Goal: Navigation & Orientation: Find specific page/section

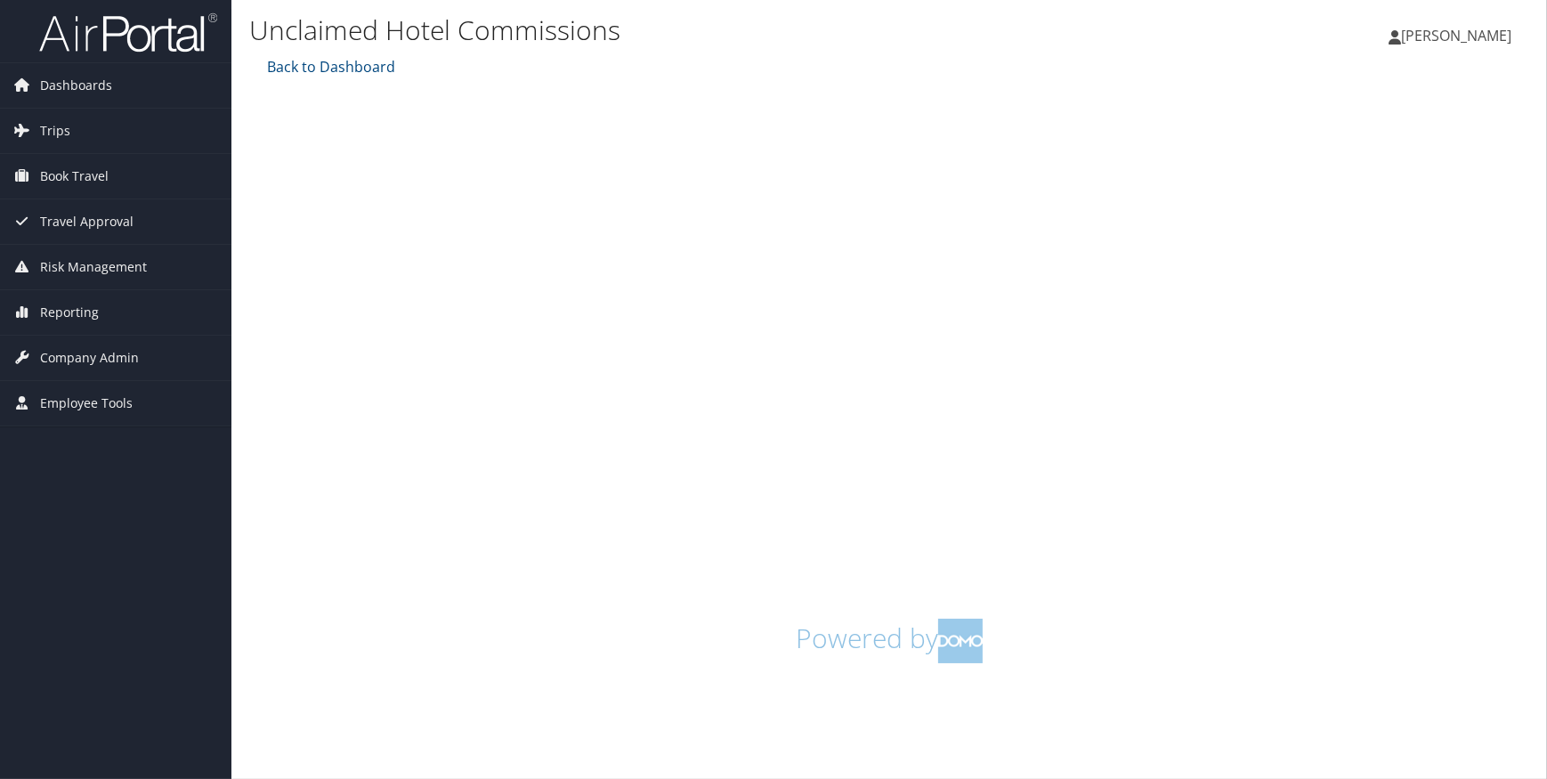
drag, startPoint x: 255, startPoint y: 374, endPoint x: 1292, endPoint y: 625, distance: 1067.6
click at [1292, 625] on h1 "Powered by" at bounding box center [889, 641] width 1253 height 44
click at [58, 85] on span "Dashboards" at bounding box center [76, 85] width 72 height 44
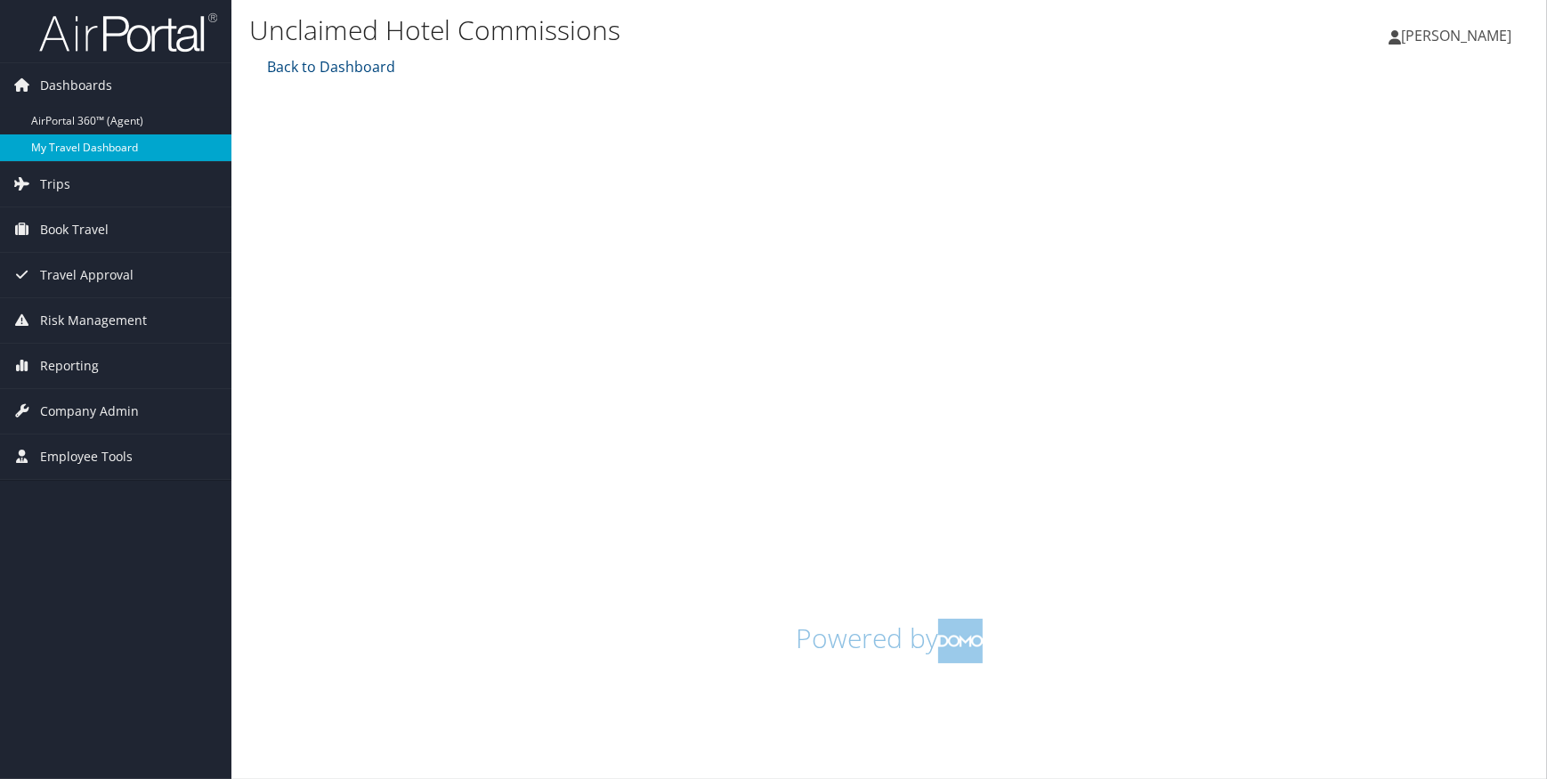
click at [75, 142] on link "My Travel Dashboard" at bounding box center [115, 147] width 231 height 27
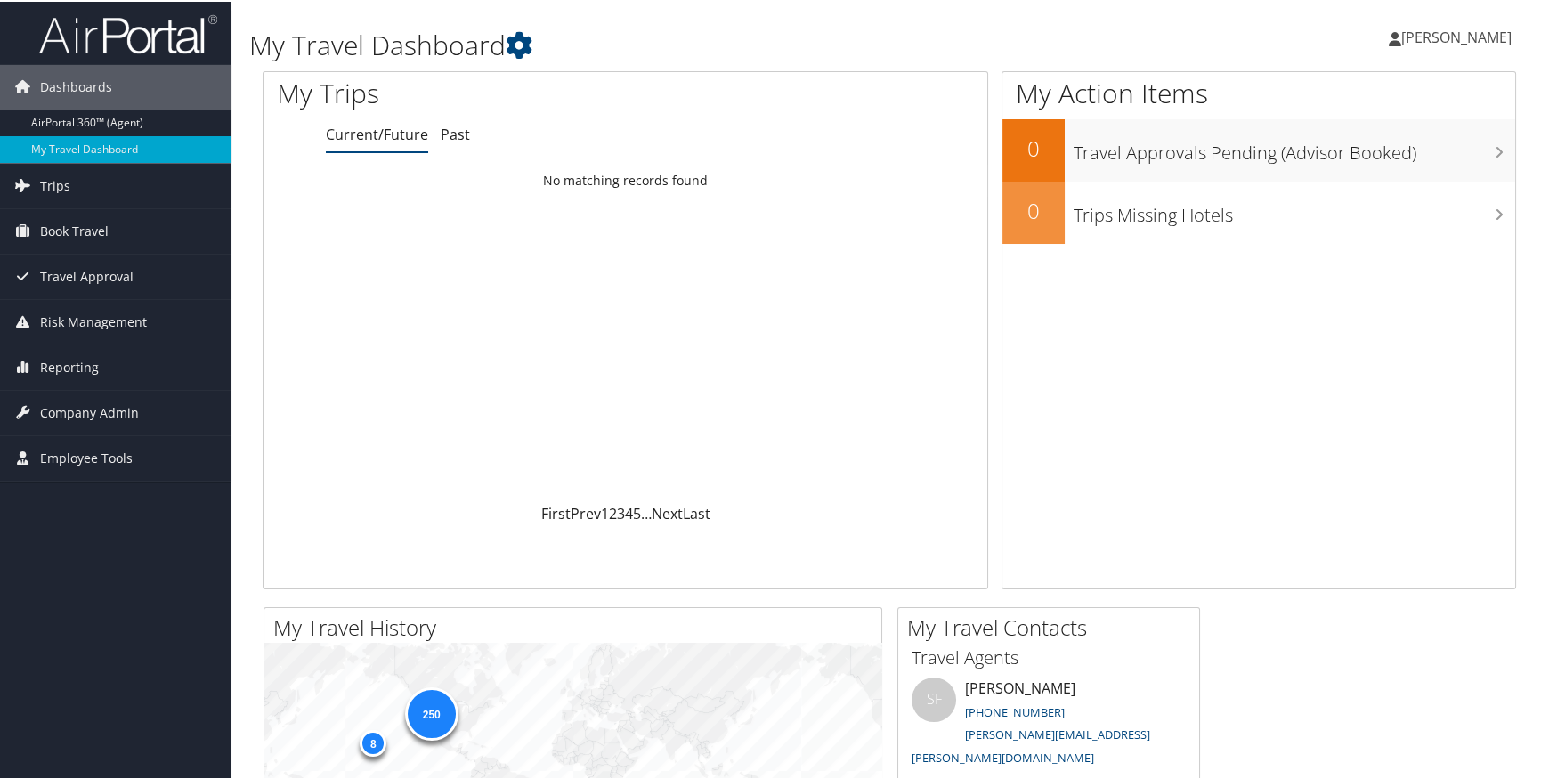
click at [360, 137] on link "Current/Future" at bounding box center [377, 133] width 102 height 20
click at [81, 362] on span "Reporting" at bounding box center [69, 366] width 59 height 44
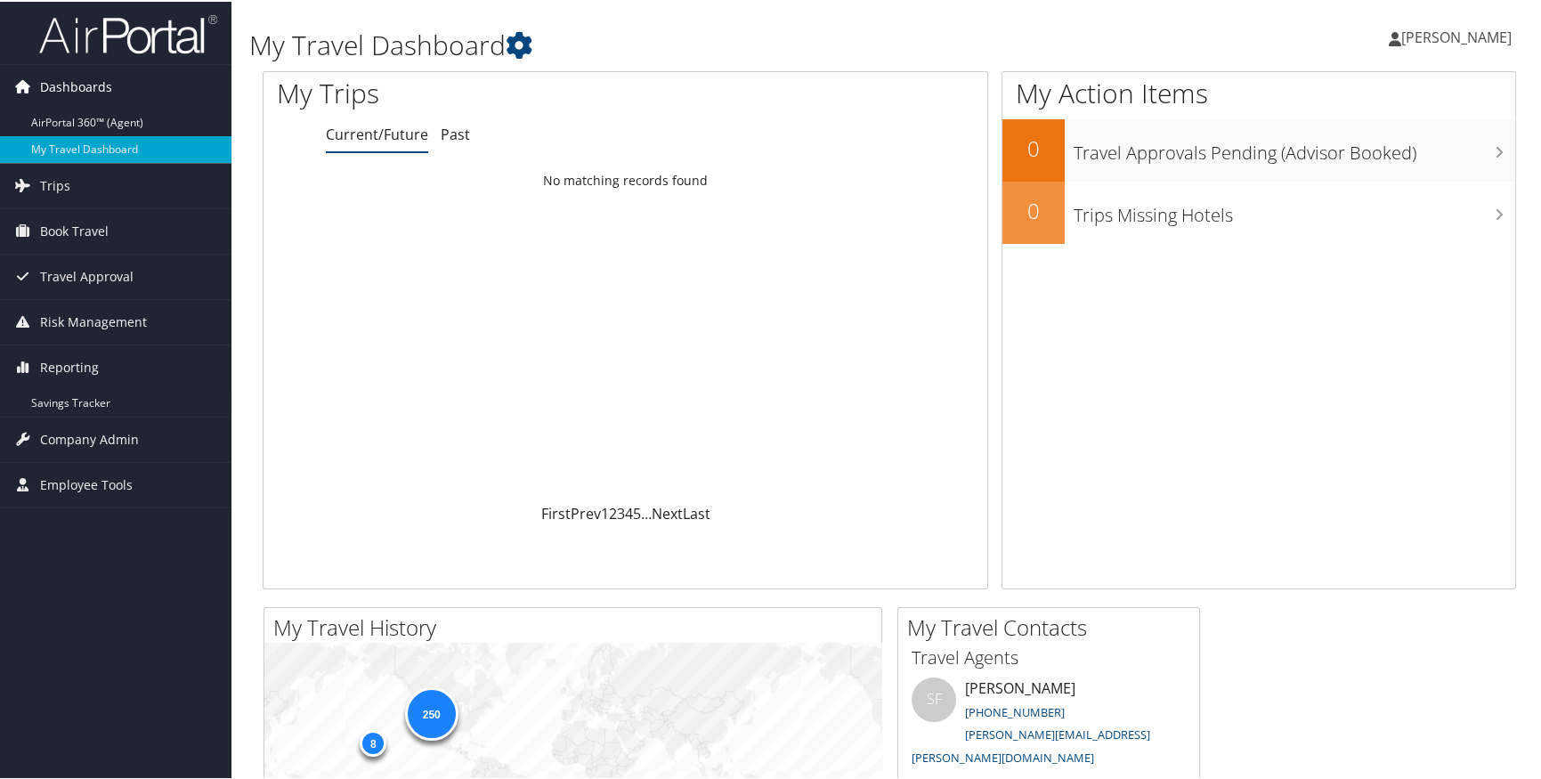
click at [93, 89] on span "Dashboards" at bounding box center [76, 85] width 72 height 44
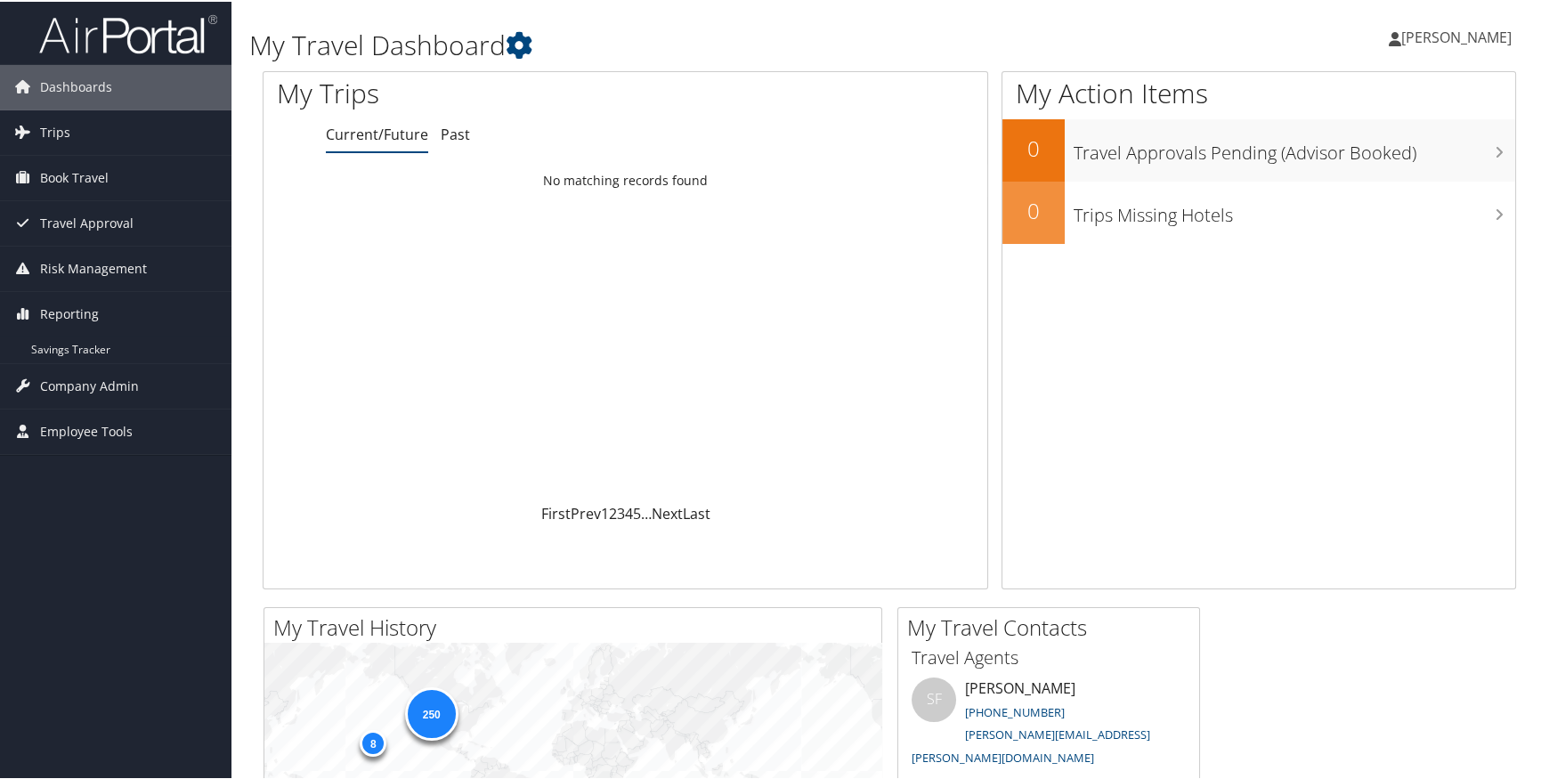
click at [1423, 45] on link "[PERSON_NAME]" at bounding box center [1458, 35] width 141 height 53
click at [1336, 93] on link "My Settings" at bounding box center [1408, 98] width 198 height 30
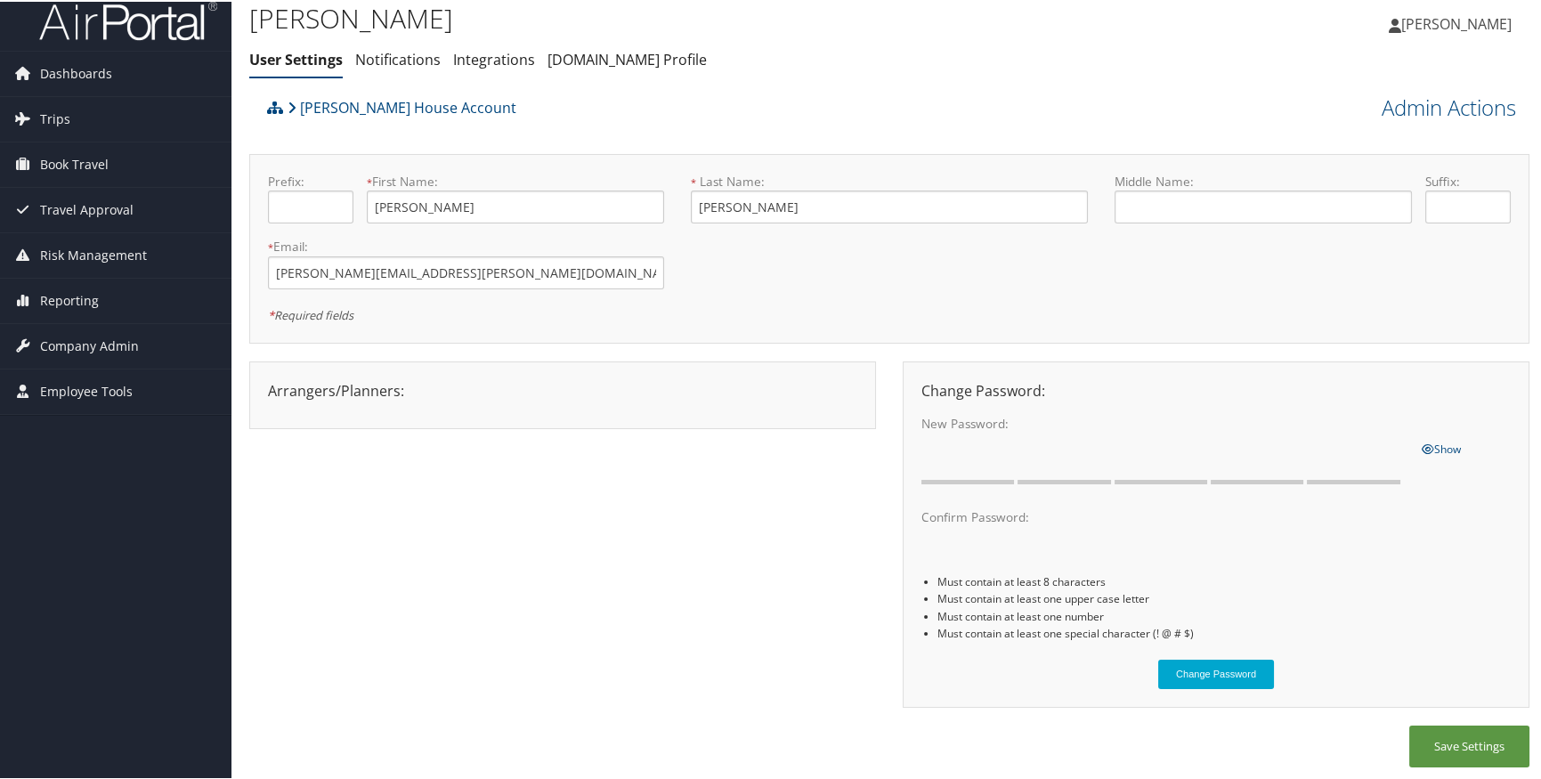
scroll to position [18, 0]
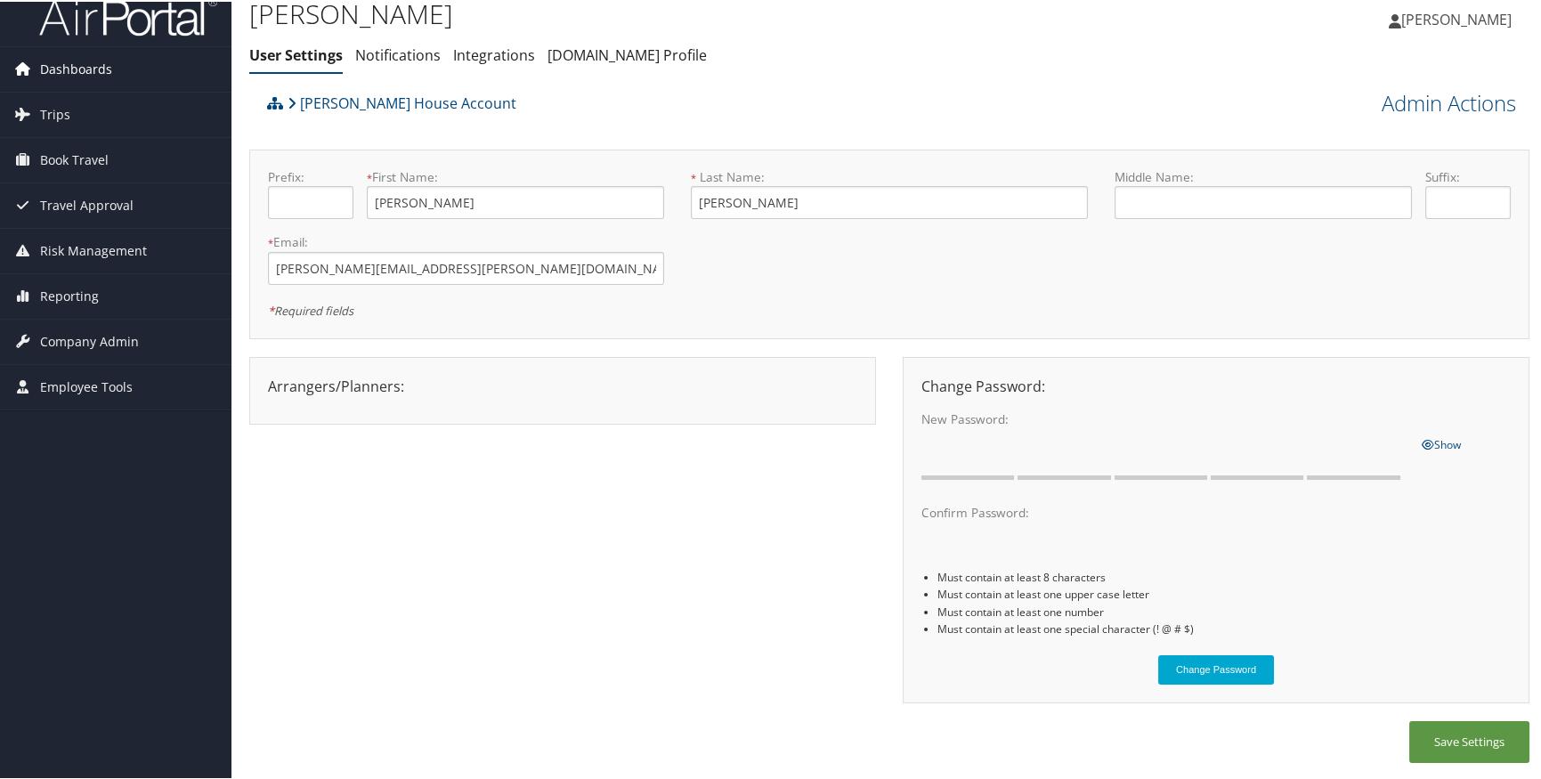
click at [55, 69] on span "Dashboards" at bounding box center [76, 67] width 72 height 44
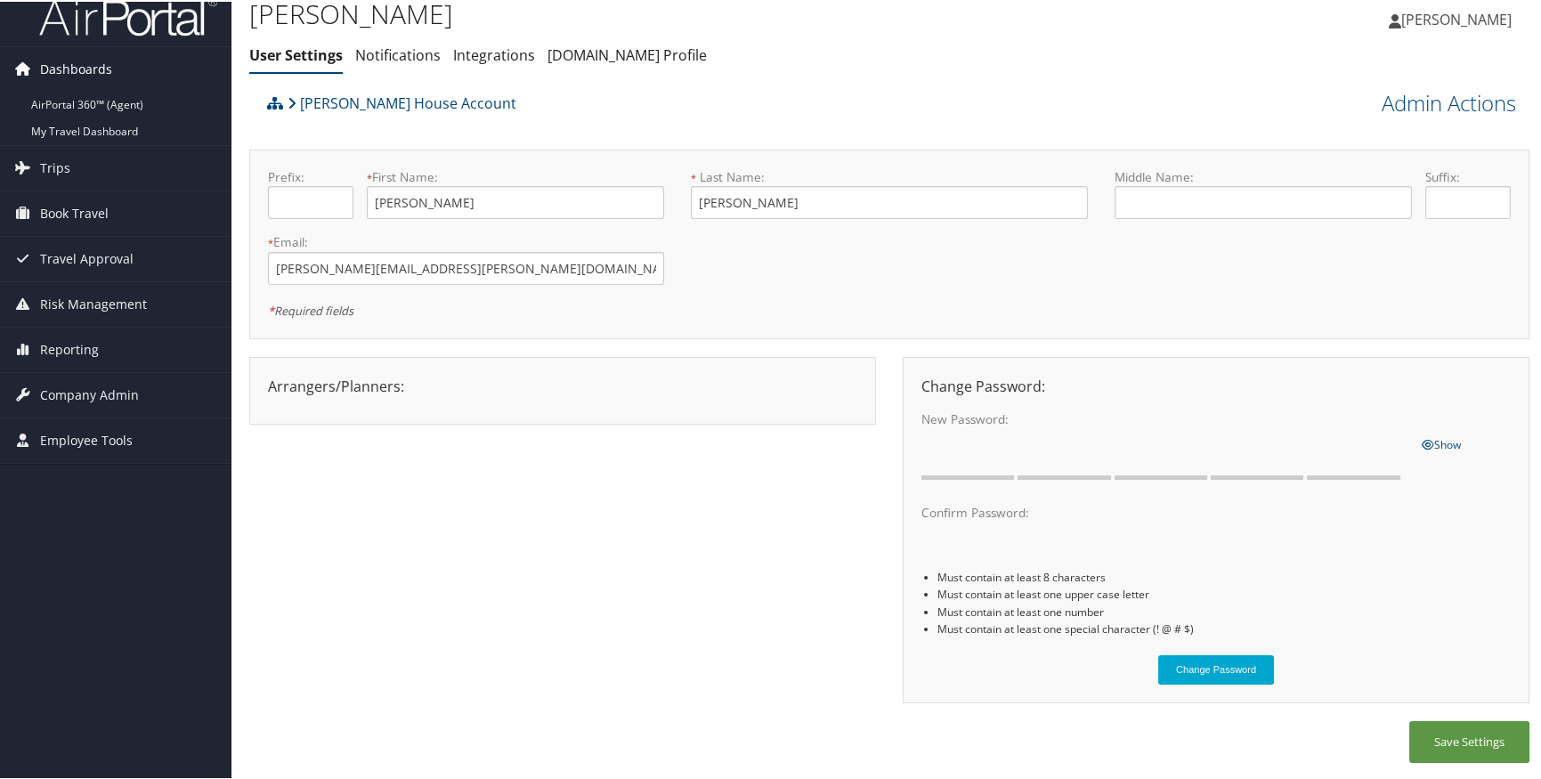
click at [71, 66] on span "Dashboards" at bounding box center [76, 67] width 72 height 44
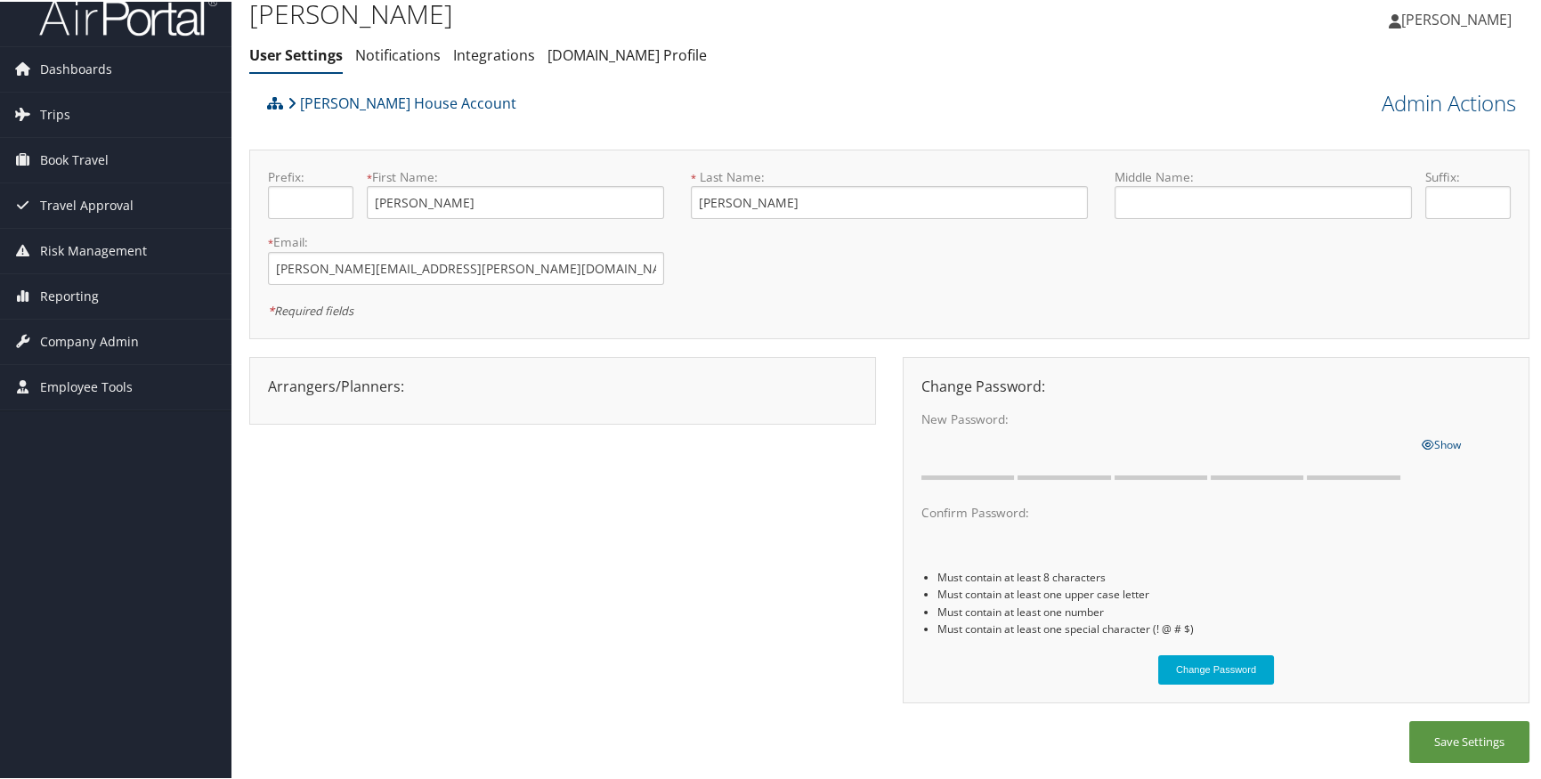
click at [1433, 18] on span "[PERSON_NAME]" at bounding box center [1456, 18] width 110 height 20
click at [1359, 172] on link "View Travel Profile" at bounding box center [1408, 171] width 198 height 30
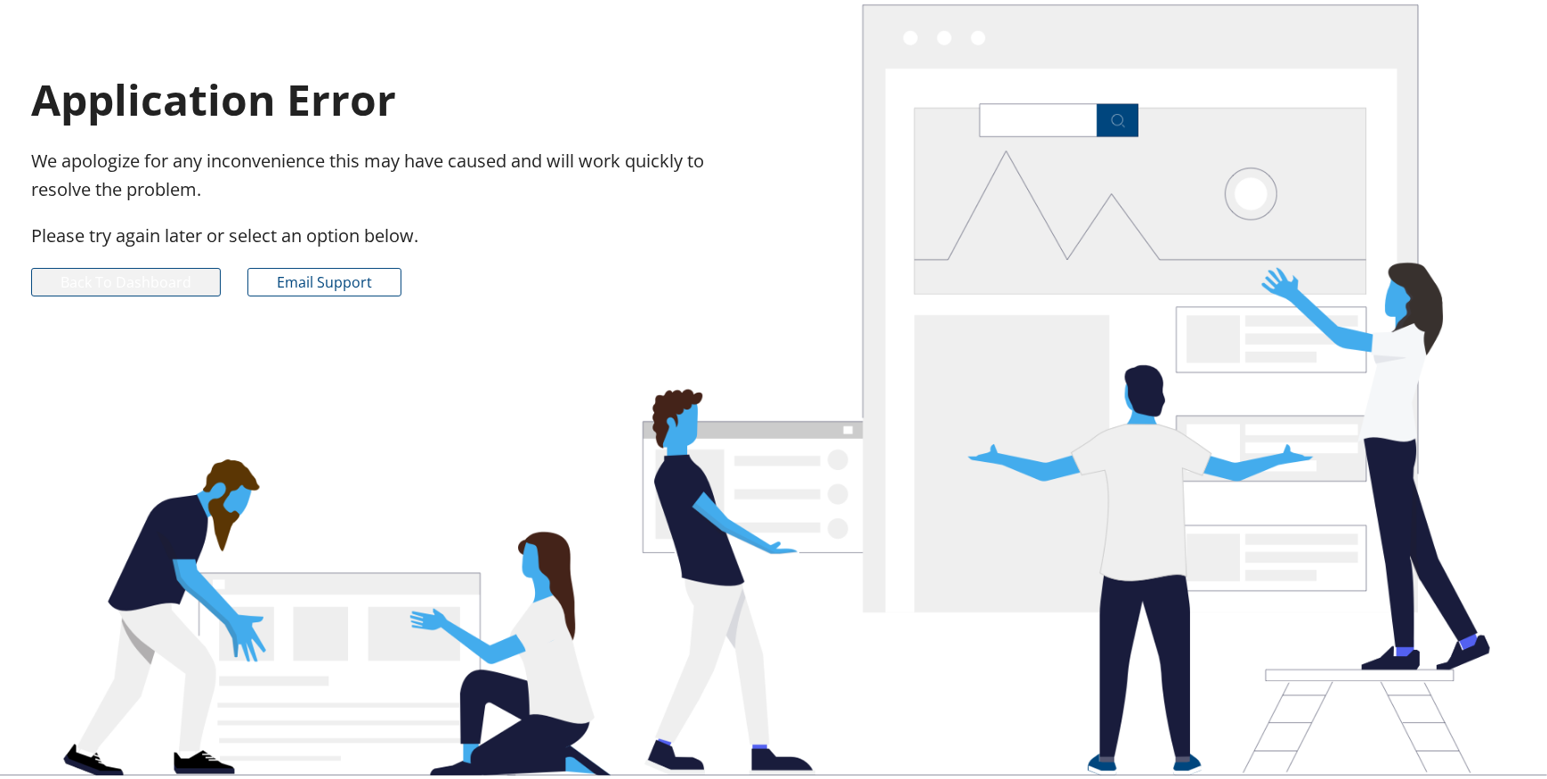
click at [116, 284] on link "Back to Dashboard" at bounding box center [126, 282] width 190 height 28
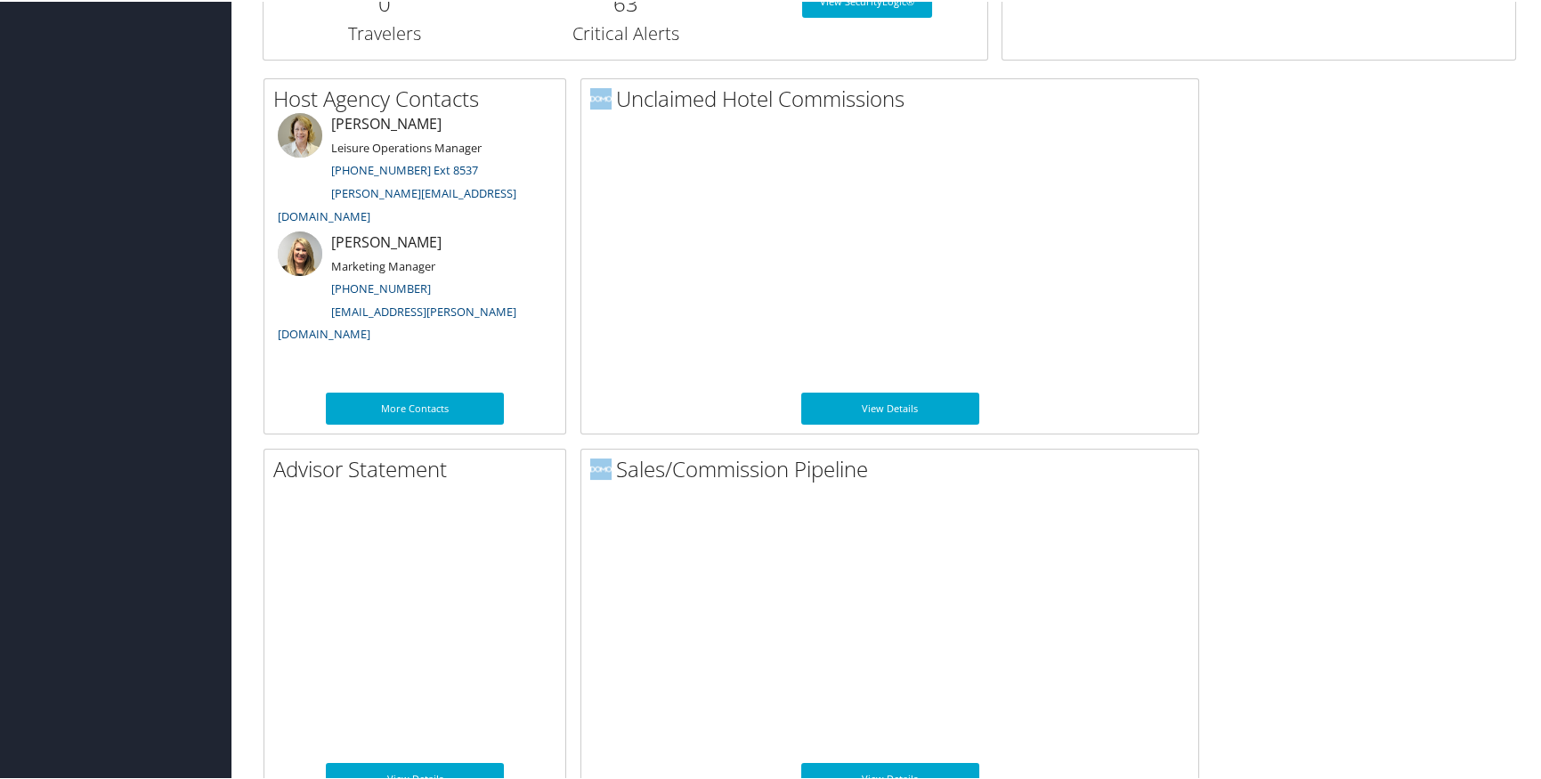
scroll to position [899, 0]
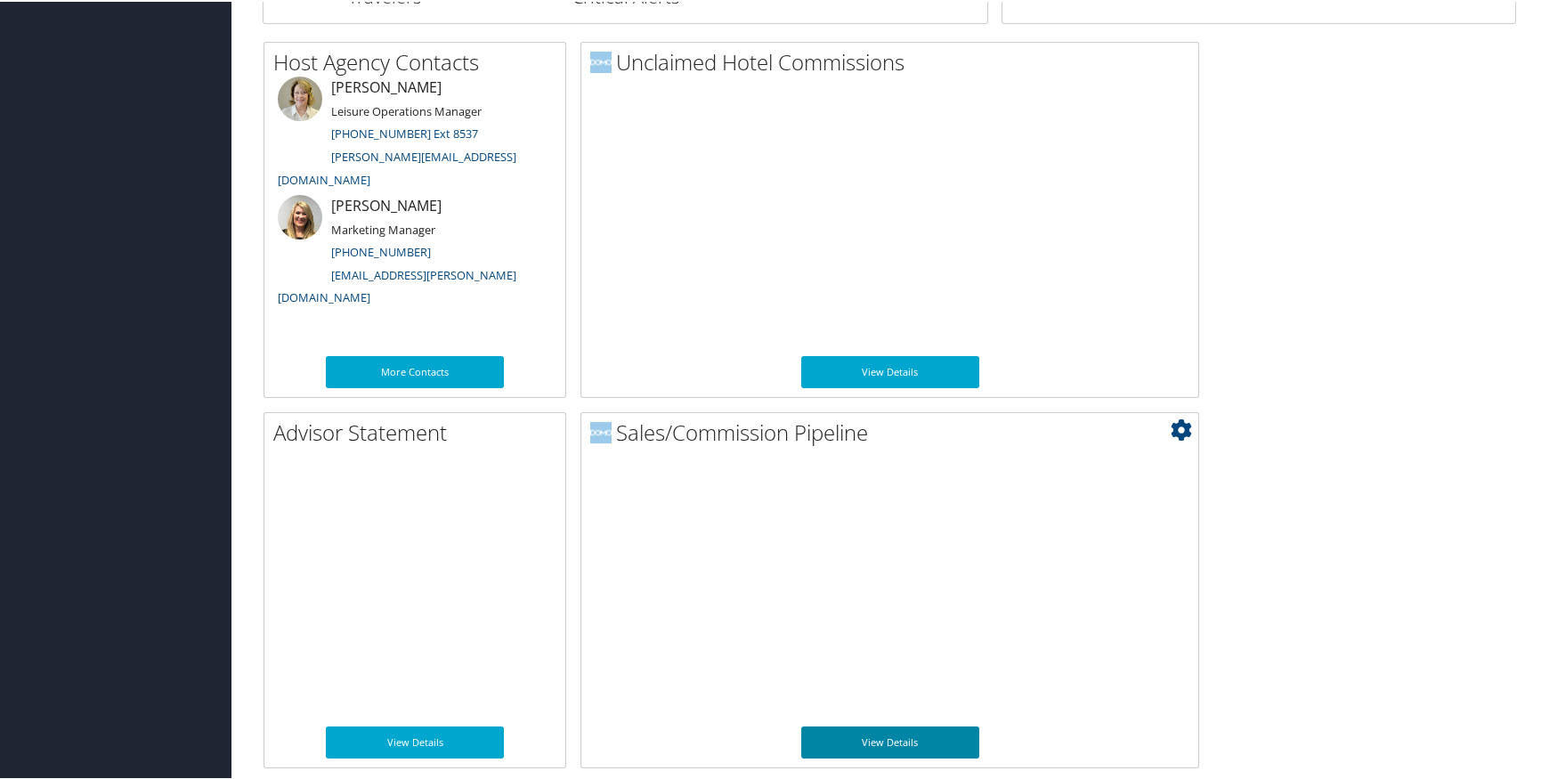
click at [866, 732] on link "View Details" at bounding box center [890, 740] width 178 height 32
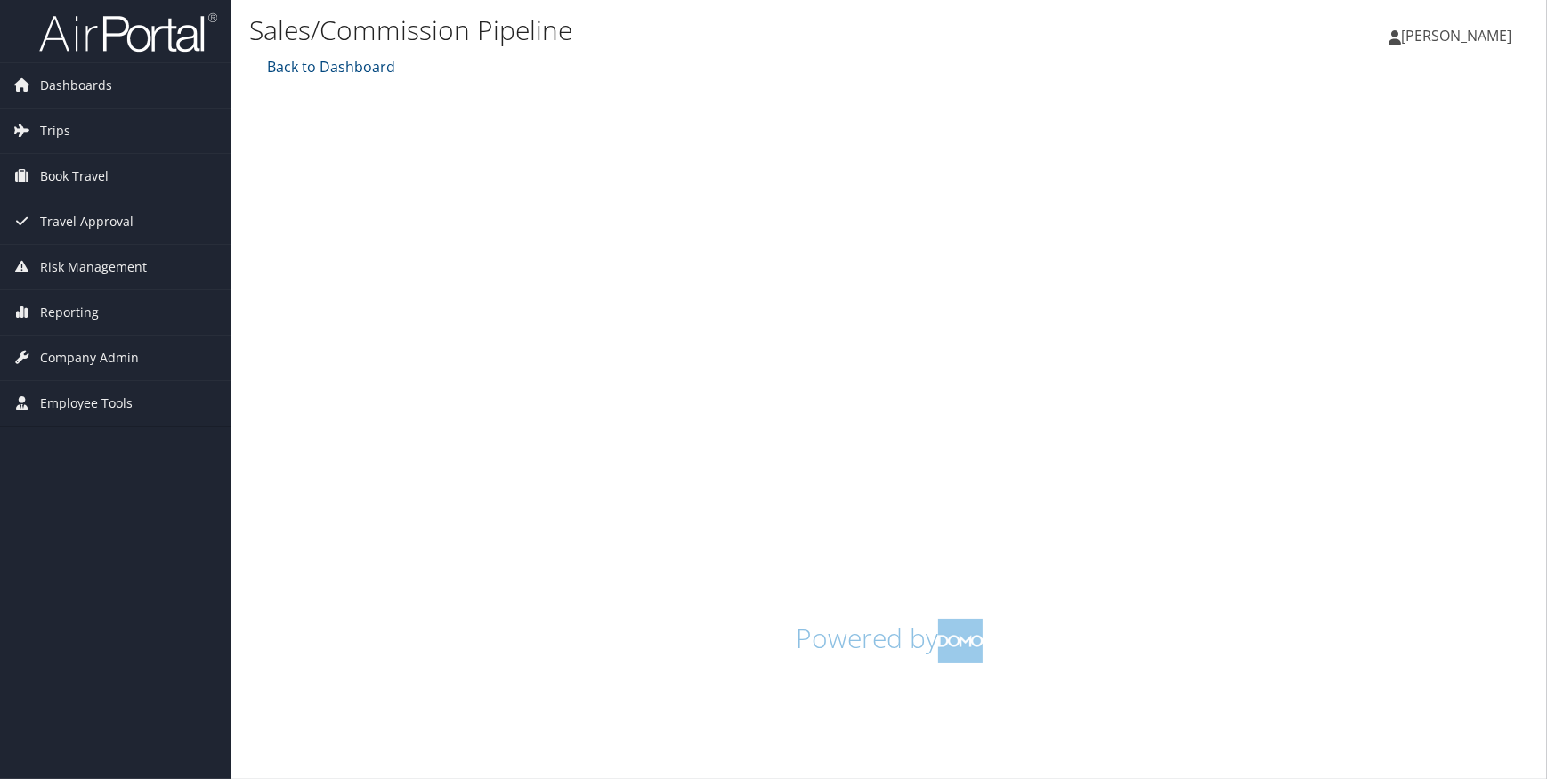
click at [1433, 42] on span "[PERSON_NAME]" at bounding box center [1456, 36] width 110 height 20
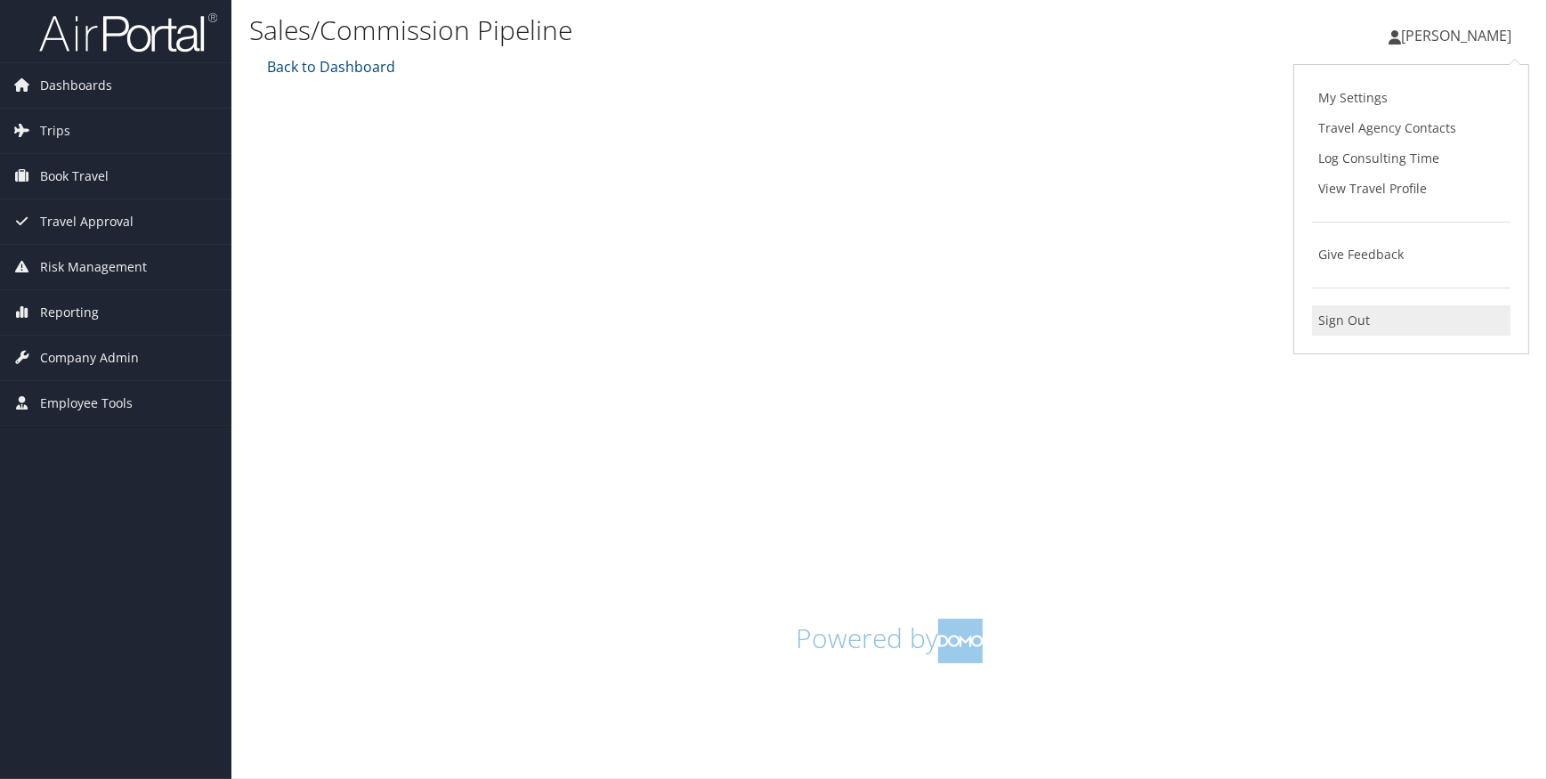
click at [1333, 316] on link "Sign Out" at bounding box center [1411, 320] width 198 height 30
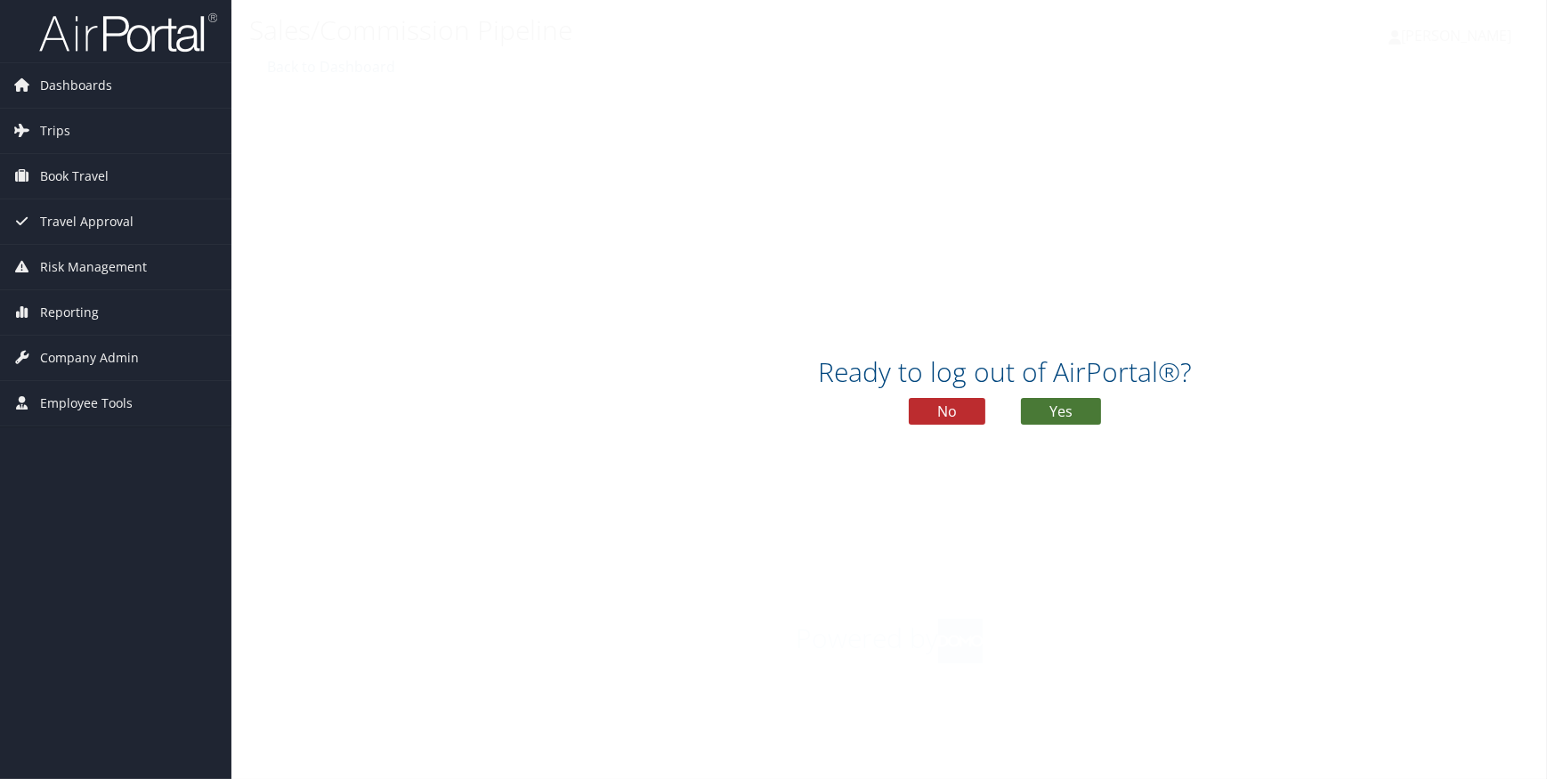
click at [1048, 413] on button "Yes" at bounding box center [1061, 411] width 80 height 27
